Goal: Transaction & Acquisition: Purchase product/service

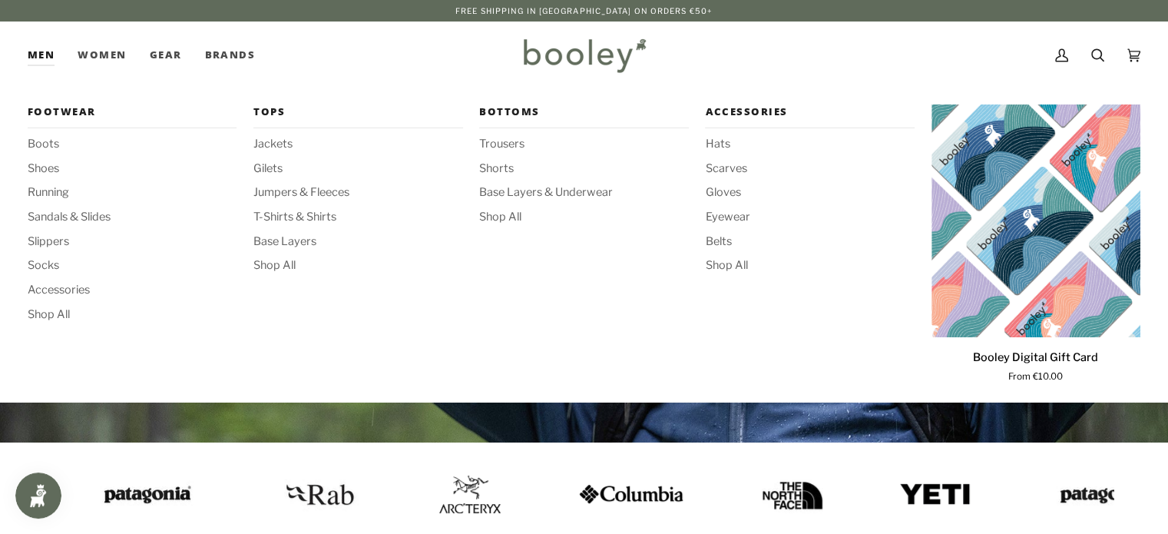
click at [46, 58] on link "Men" at bounding box center [47, 56] width 38 height 68
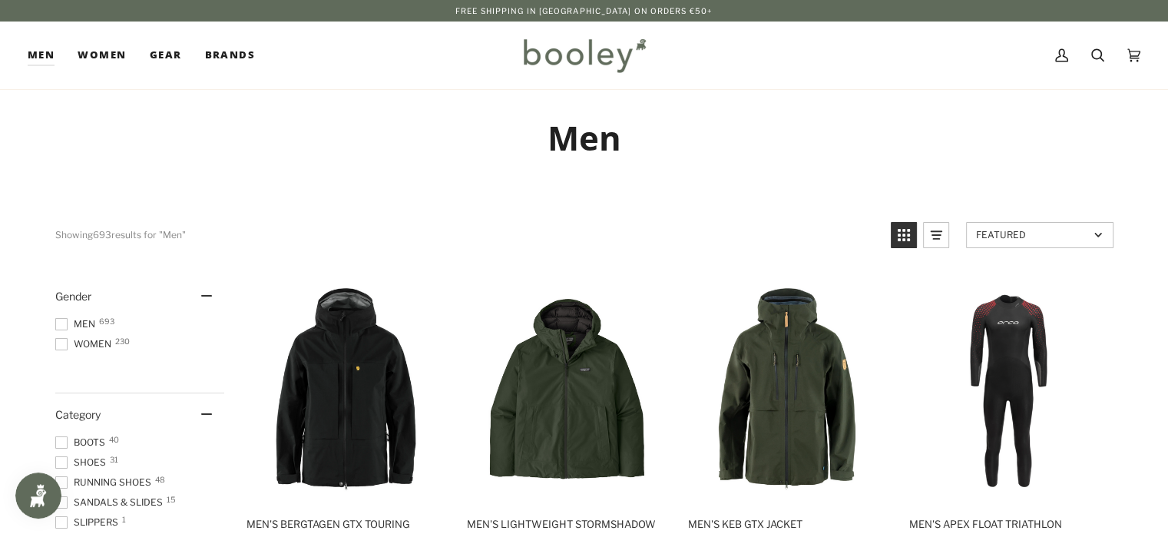
click at [61, 322] on span at bounding box center [61, 324] width 12 height 12
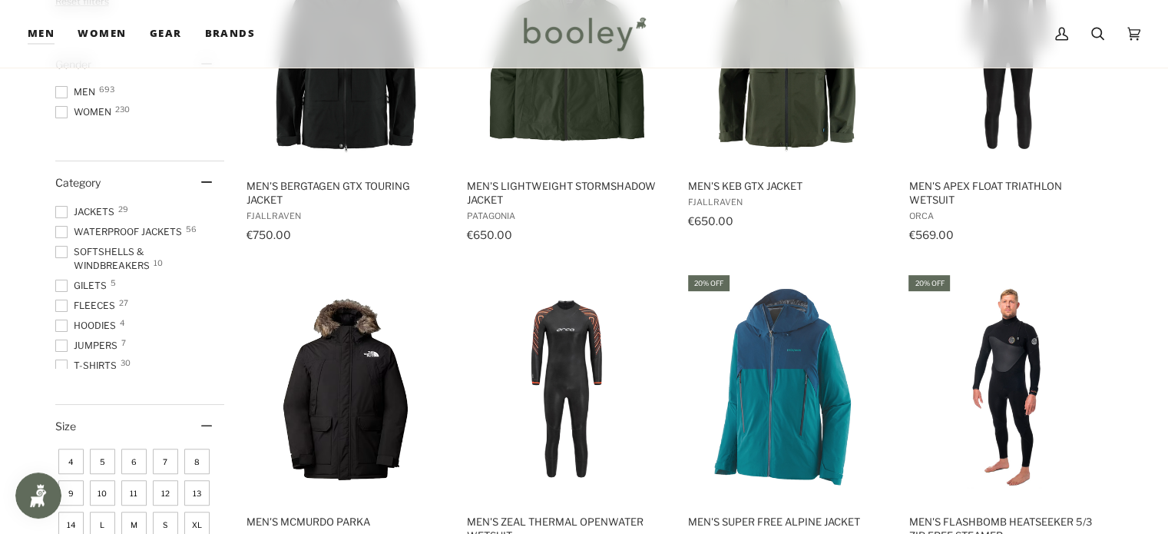
scroll to position [154, 0]
click at [65, 291] on span at bounding box center [61, 290] width 12 height 12
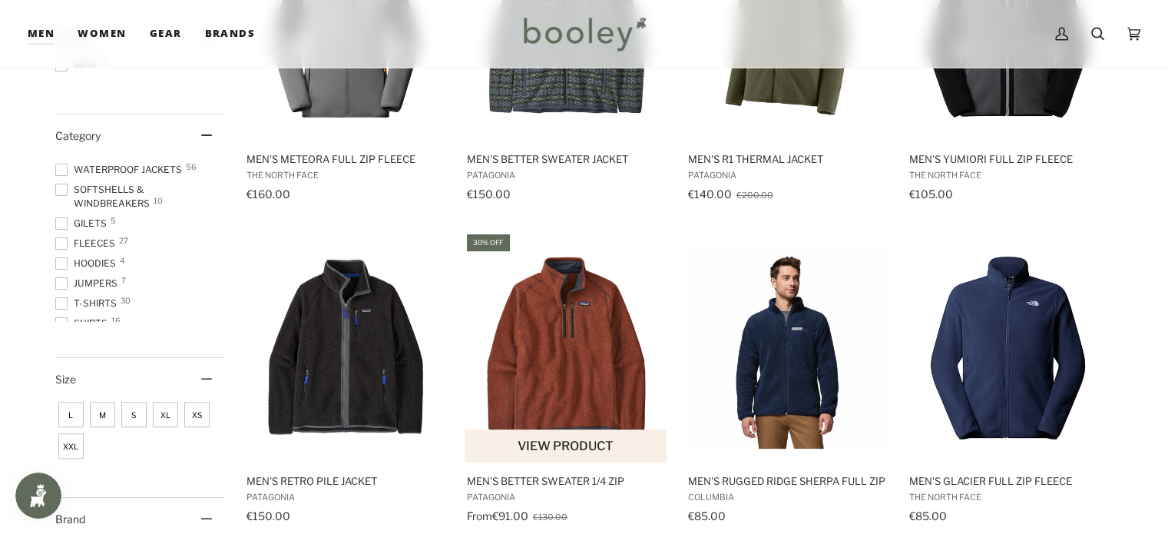
scroll to position [369, 0]
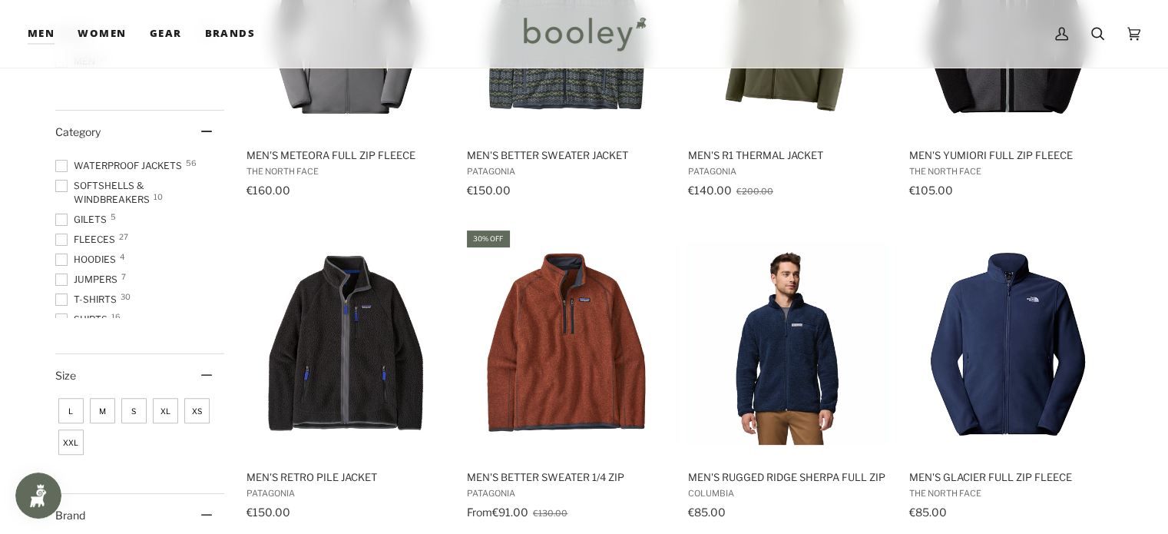
click at [63, 258] on span at bounding box center [61, 259] width 12 height 12
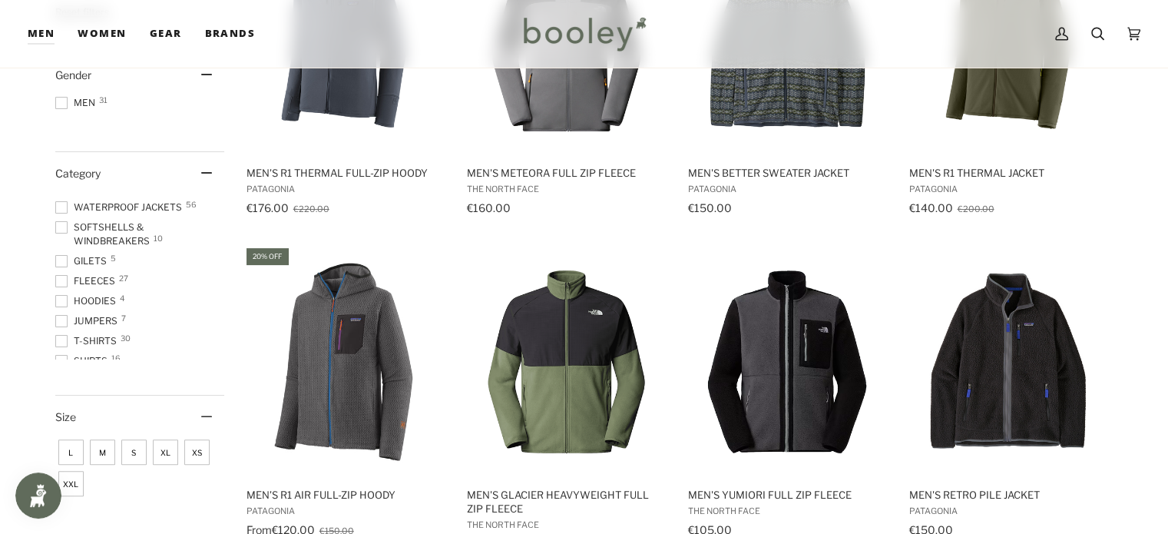
scroll to position [369, 0]
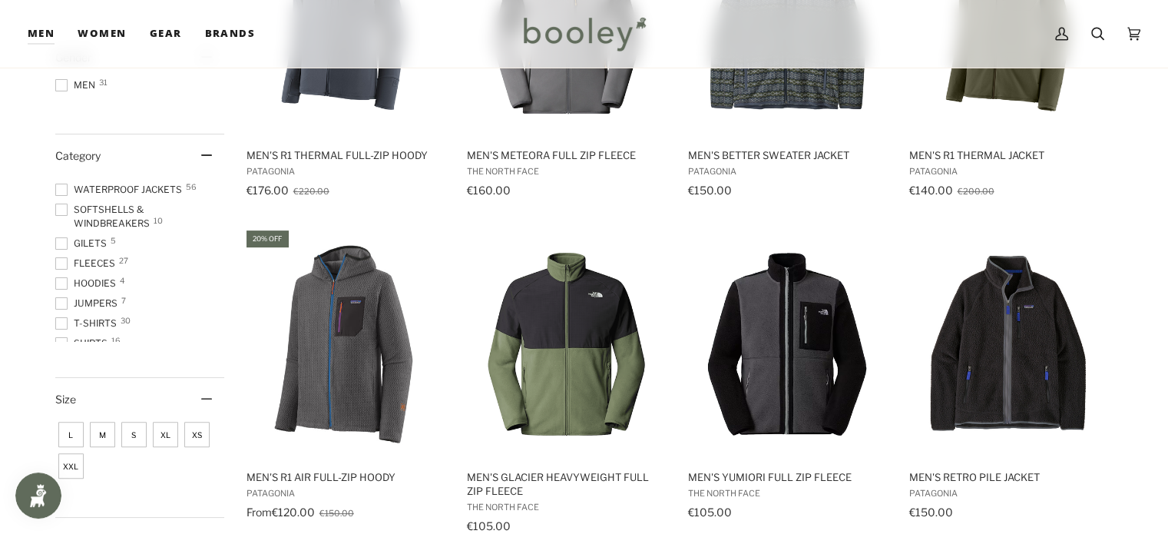
click at [61, 304] on span at bounding box center [61, 303] width 12 height 12
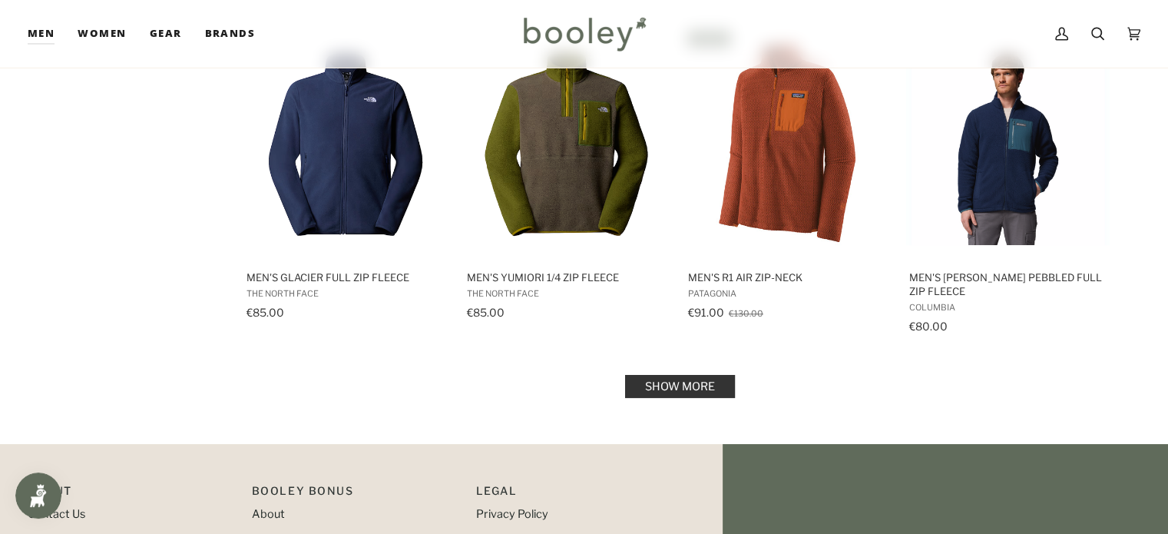
scroll to position [1567, 0]
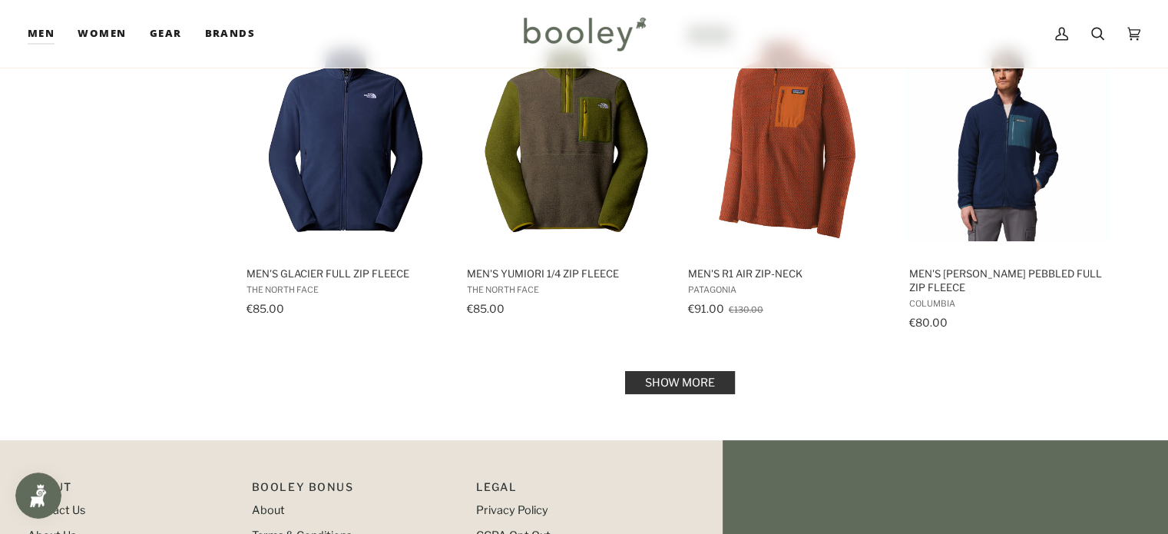
click at [681, 379] on link "Show more" at bounding box center [680, 382] width 110 height 23
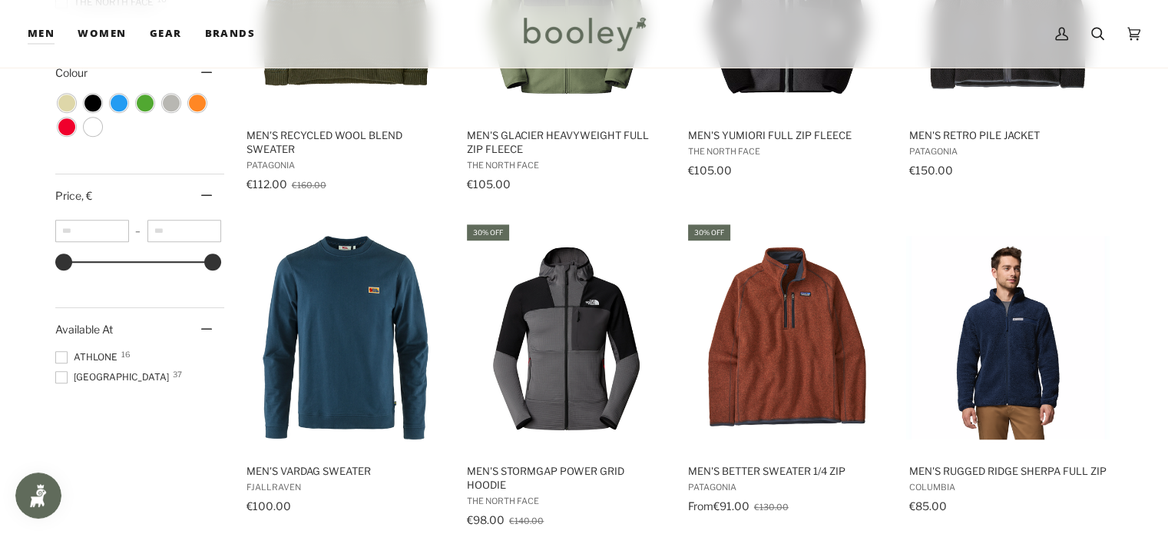
scroll to position [1014, 0]
